Goal: Task Accomplishment & Management: Complete application form

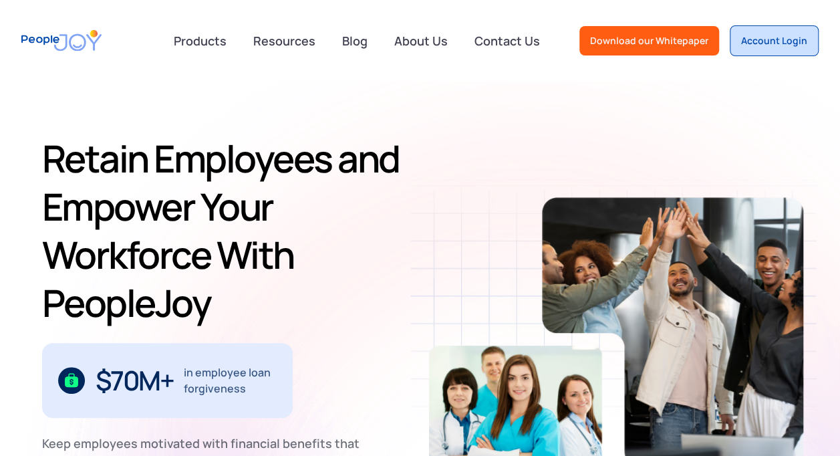
click at [773, 46] on div "Account Login" at bounding box center [774, 40] width 66 height 13
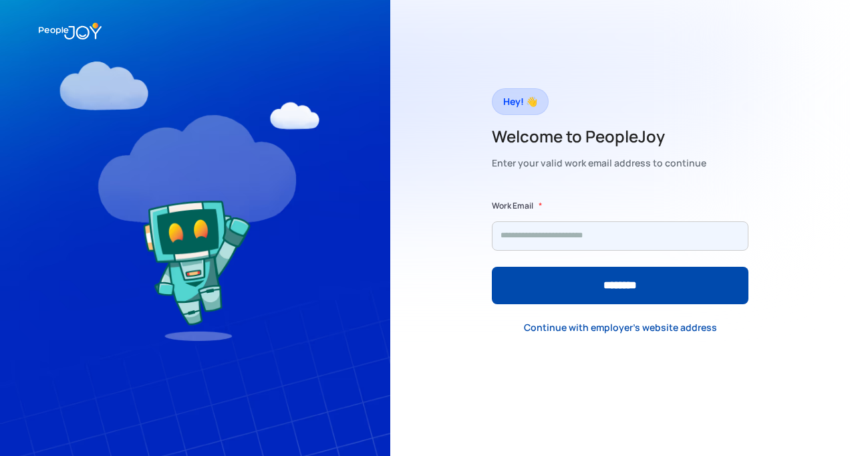
click at [573, 234] on input "Form" at bounding box center [620, 235] width 257 height 29
type input "**********"
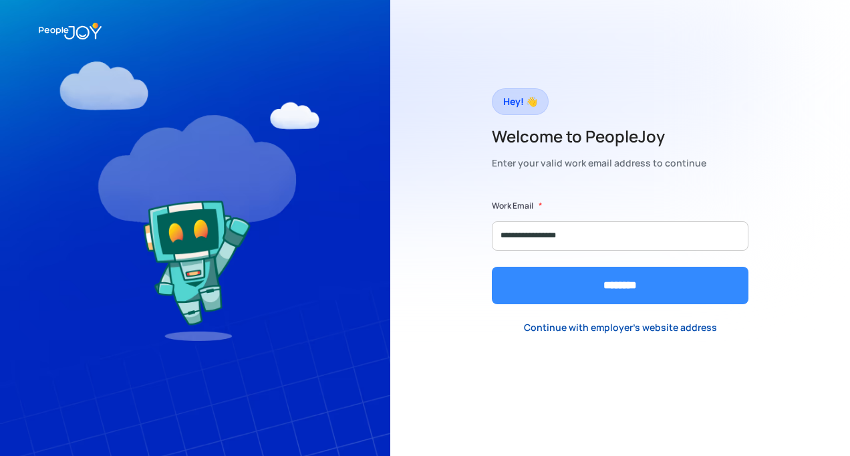
click at [559, 288] on input "********" at bounding box center [620, 285] width 257 height 37
